Goal: Task Accomplishment & Management: Use online tool/utility

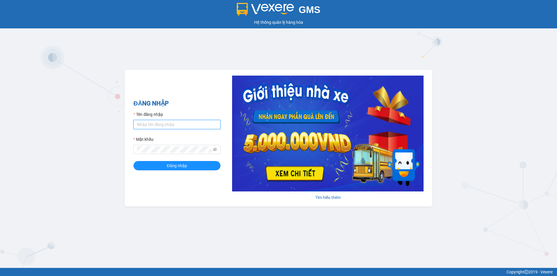
click at [173, 121] on input "Tên đăng nhập" at bounding box center [176, 124] width 87 height 9
type input "haonam.apq"
click at [133, 161] on button "Đăng nhập" at bounding box center [176, 165] width 87 height 9
click at [197, 169] on button "Đăng nhập" at bounding box center [176, 165] width 87 height 9
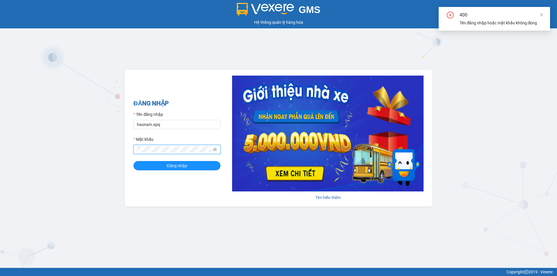
click at [137, 155] on form "Tên đăng nhập haonam.apq Mật khẩu Đăng nhập" at bounding box center [176, 140] width 87 height 59
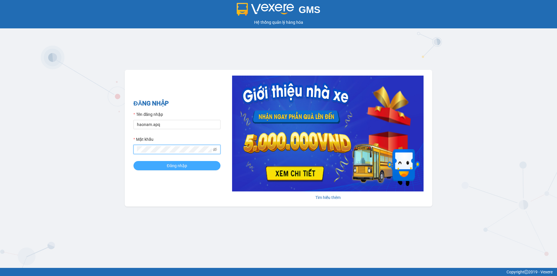
click at [185, 168] on span "Đăng nhập" at bounding box center [177, 166] width 20 height 6
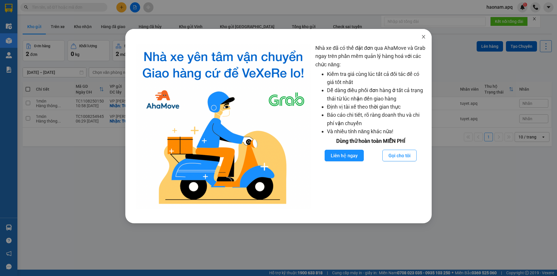
click at [422, 37] on icon "close" at bounding box center [423, 36] width 5 height 5
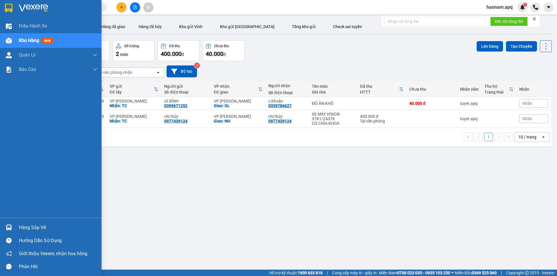
click at [27, 229] on div "Hàng sắp về" at bounding box center [58, 227] width 78 height 9
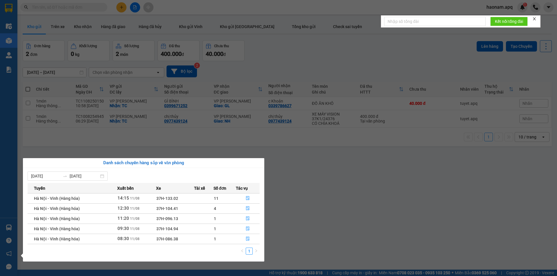
click at [125, 138] on section "Kết quả tìm kiếm ( 0 ) Bộ lọc No Data haonam.apq 1 Điều hành xe Kho hàng mới Qu…" at bounding box center [278, 138] width 557 height 276
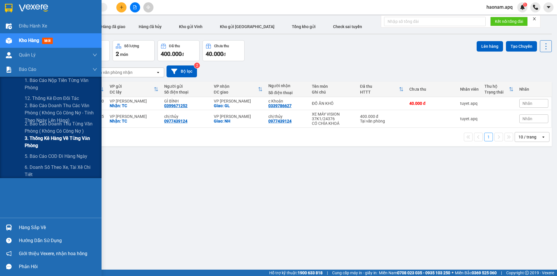
drag, startPoint x: 72, startPoint y: 140, endPoint x: 86, endPoint y: 139, distance: 13.4
click at [72, 140] on span "3. Thống kê hàng về từng văn phòng" at bounding box center [61, 142] width 72 height 14
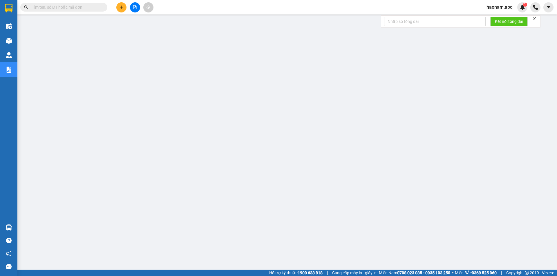
scroll to position [11, 0]
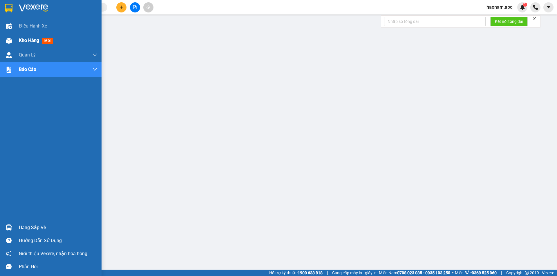
click at [26, 43] on span "Kho hàng" at bounding box center [29, 41] width 20 height 6
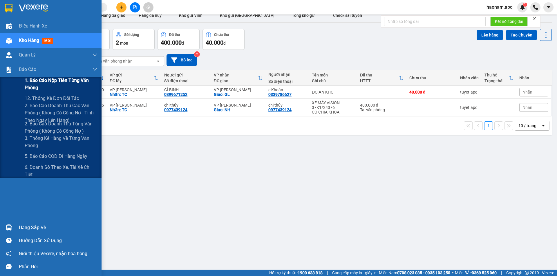
drag, startPoint x: 60, startPoint y: 80, endPoint x: 68, endPoint y: 78, distance: 8.6
click at [61, 80] on span "1. Báo cáo nộp tiền từng văn phòng" at bounding box center [61, 84] width 72 height 14
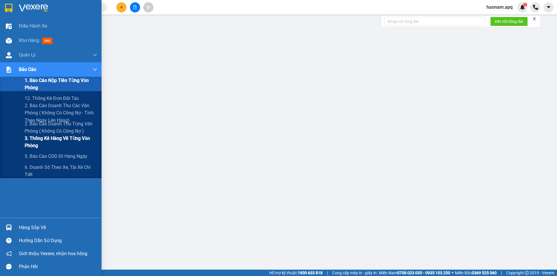
click at [74, 139] on span "3. Thống kê hàng về từng văn phòng" at bounding box center [61, 142] width 72 height 14
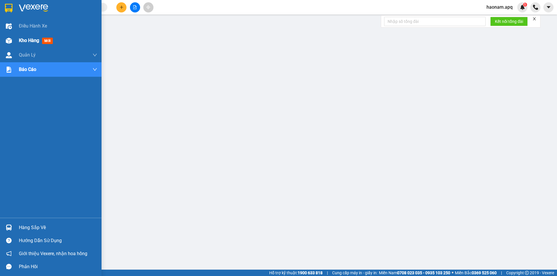
click at [15, 39] on div "Kho hàng mới" at bounding box center [50, 40] width 101 height 14
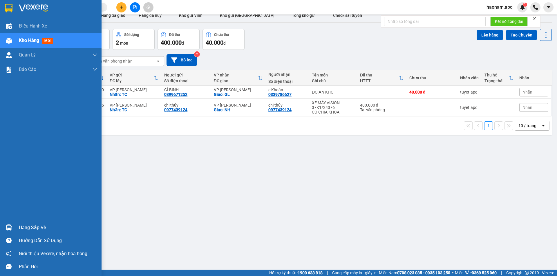
drag, startPoint x: 21, startPoint y: 229, endPoint x: 39, endPoint y: 230, distance: 17.7
click at [25, 230] on div "Hàng sắp về" at bounding box center [58, 227] width 78 height 9
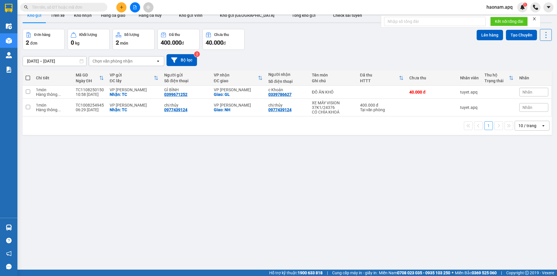
click at [297, 152] on section "Kết quả tìm kiếm ( 0 ) Bộ lọc No Data haonam.apq 1 Điều hành xe Kho hàng mới Qu…" at bounding box center [278, 138] width 557 height 276
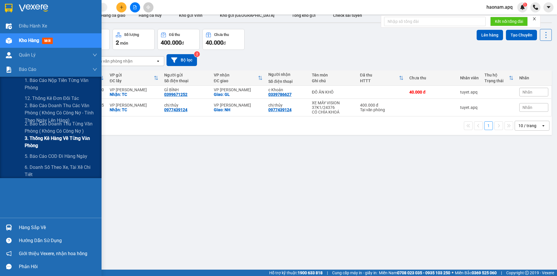
drag, startPoint x: 78, startPoint y: 146, endPoint x: 81, endPoint y: 140, distance: 6.4
click at [77, 146] on span "3. Thống kê hàng về từng văn phòng" at bounding box center [61, 142] width 72 height 14
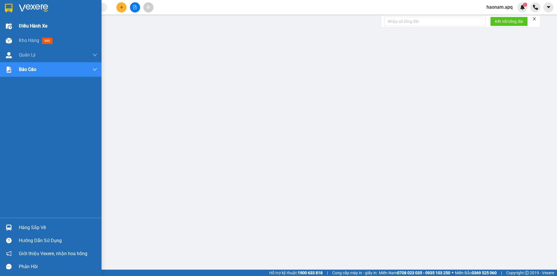
click at [27, 39] on span "Kho hàng" at bounding box center [29, 41] width 20 height 6
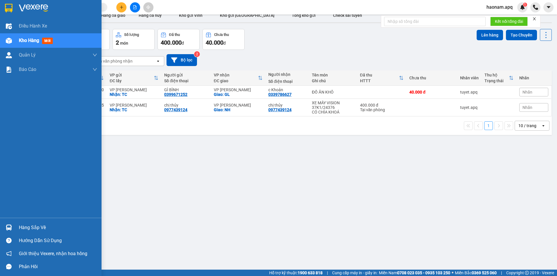
drag, startPoint x: 30, startPoint y: 230, endPoint x: 48, endPoint y: 227, distance: 19.2
click at [30, 230] on div "Hàng sắp về" at bounding box center [58, 227] width 78 height 9
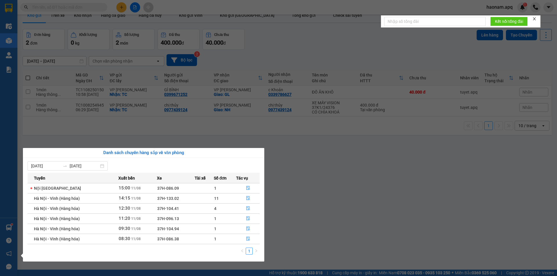
click at [343, 185] on section "Kết quả tìm kiếm ( 0 ) Bộ lọc No Data haonam.apq 1 Điều hành xe Kho hàng mới Qu…" at bounding box center [278, 138] width 557 height 276
